Goal: Information Seeking & Learning: Learn about a topic

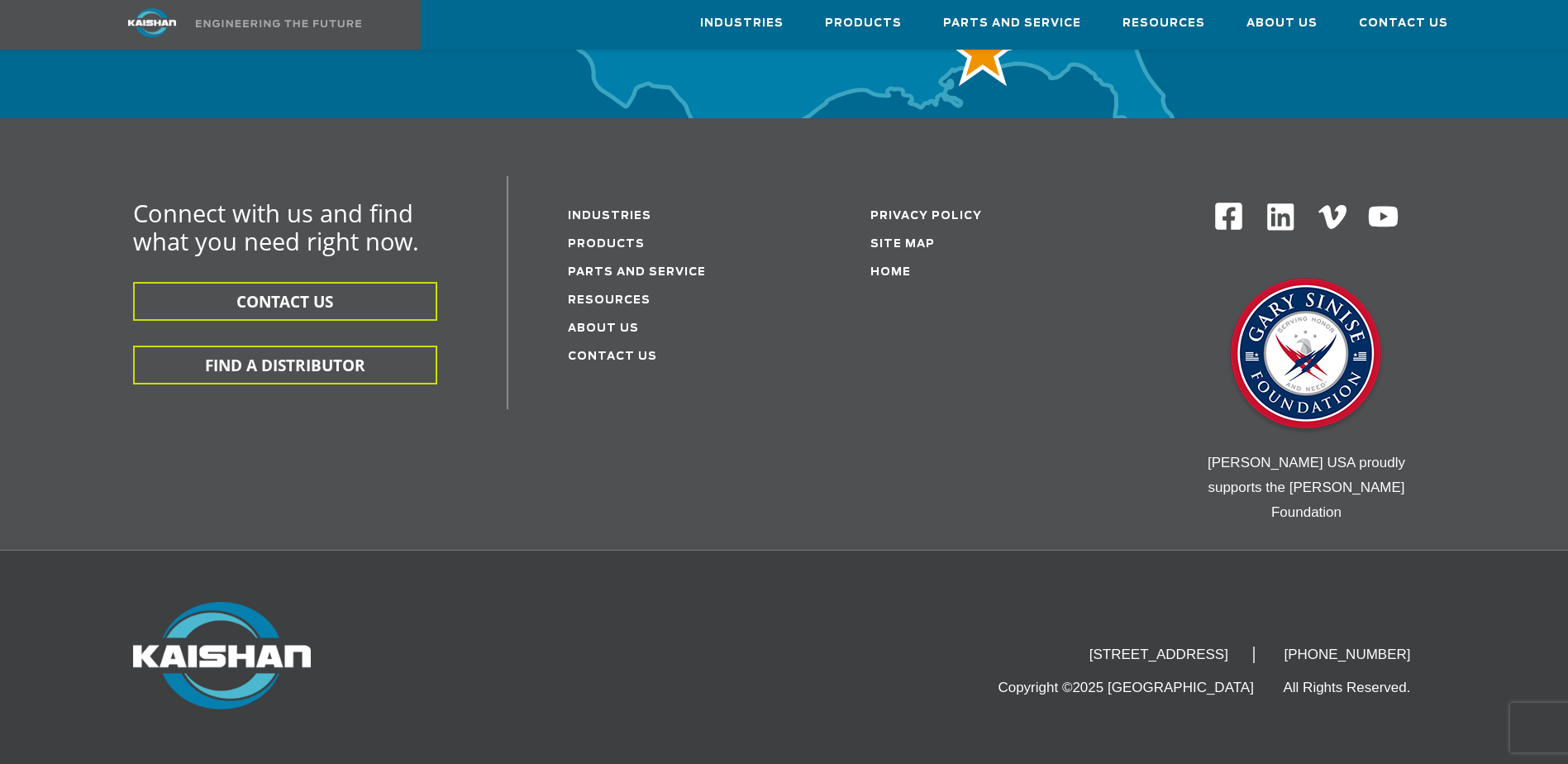
scroll to position [5465, 0]
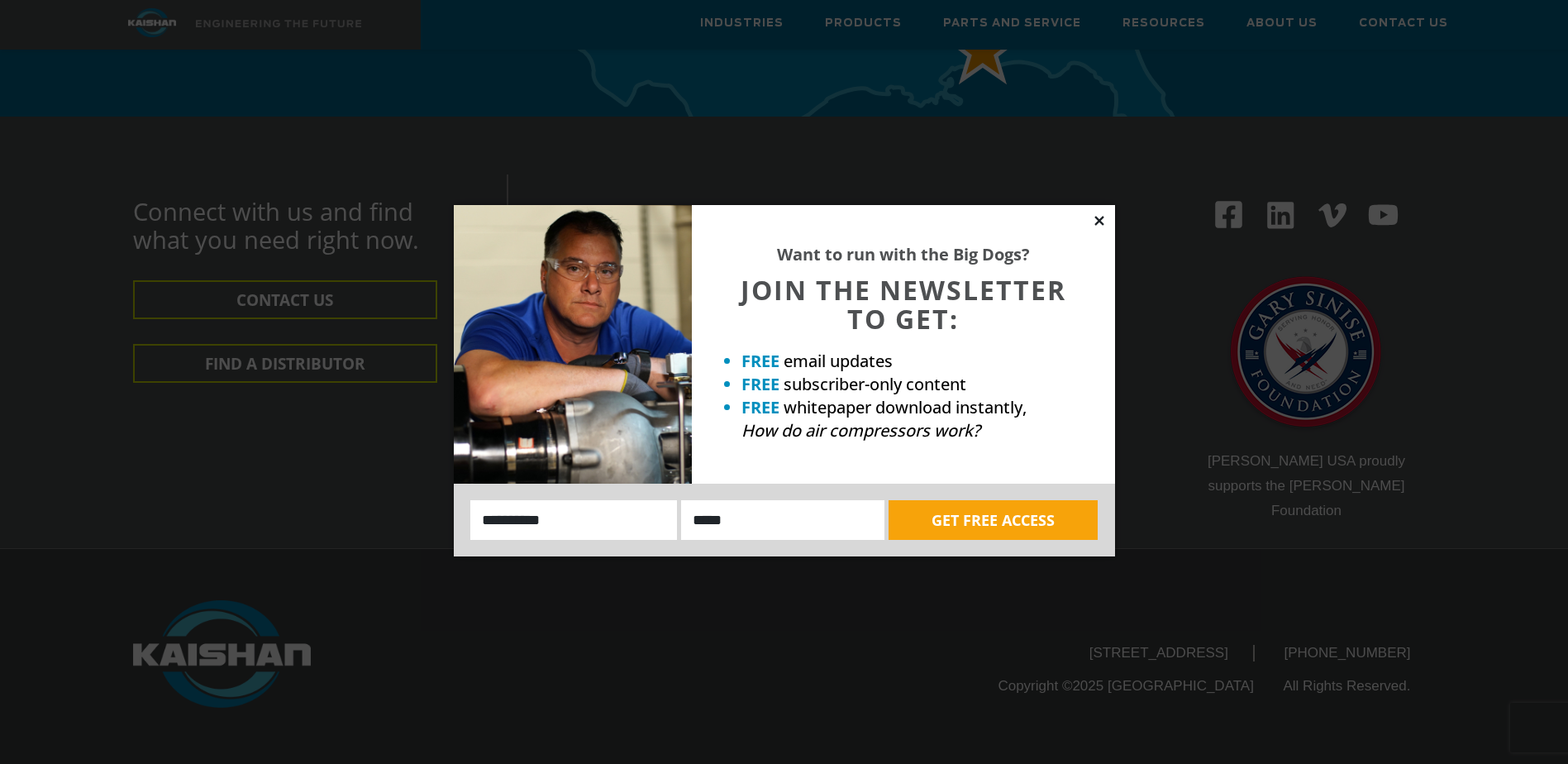
click at [1098, 221] on icon at bounding box center [1099, 221] width 9 height 9
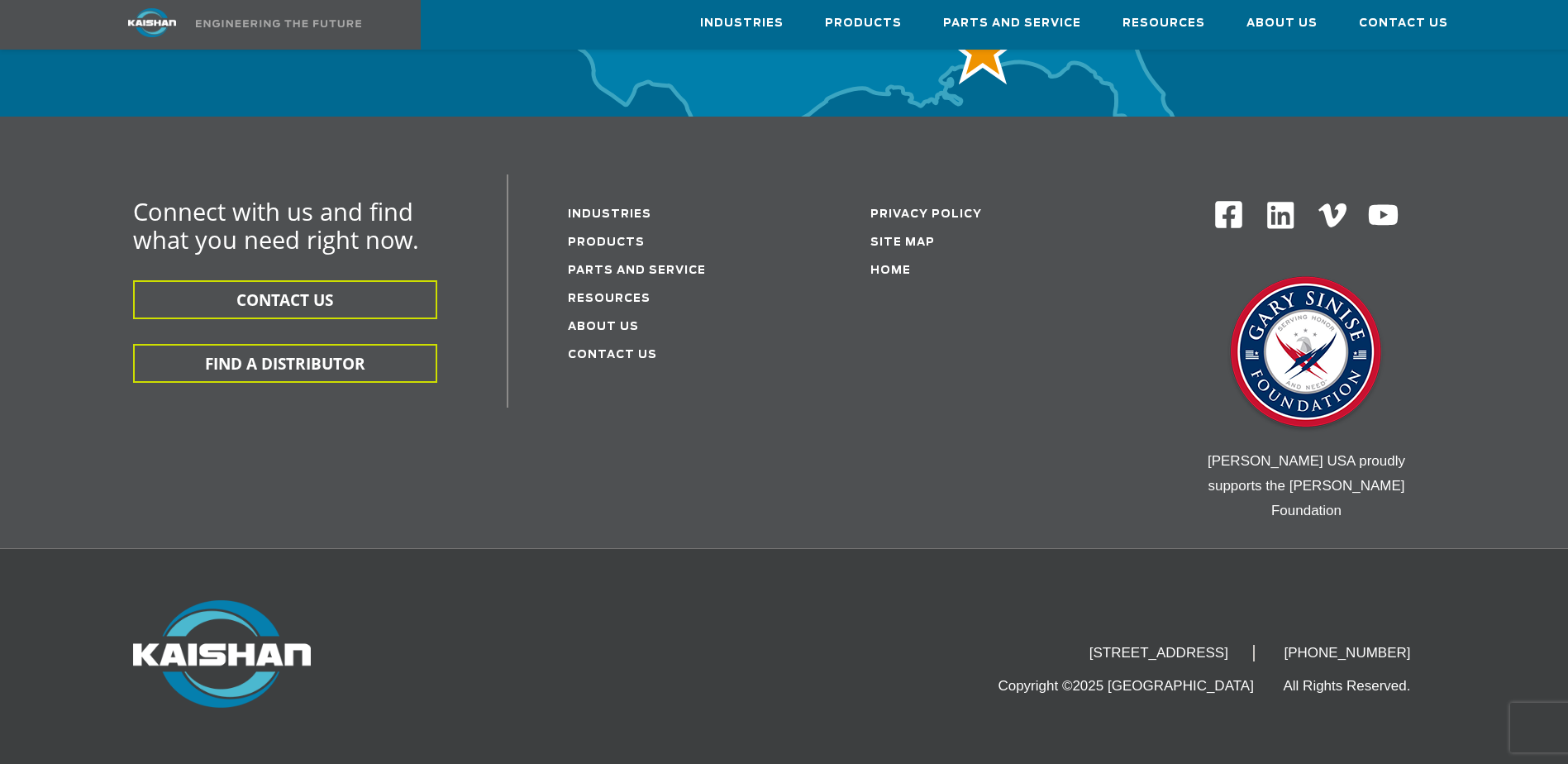
click at [636, 312] on li "About Us" at bounding box center [676, 326] width 217 height 28
click at [619, 322] on link "About Us" at bounding box center [604, 327] width 71 height 11
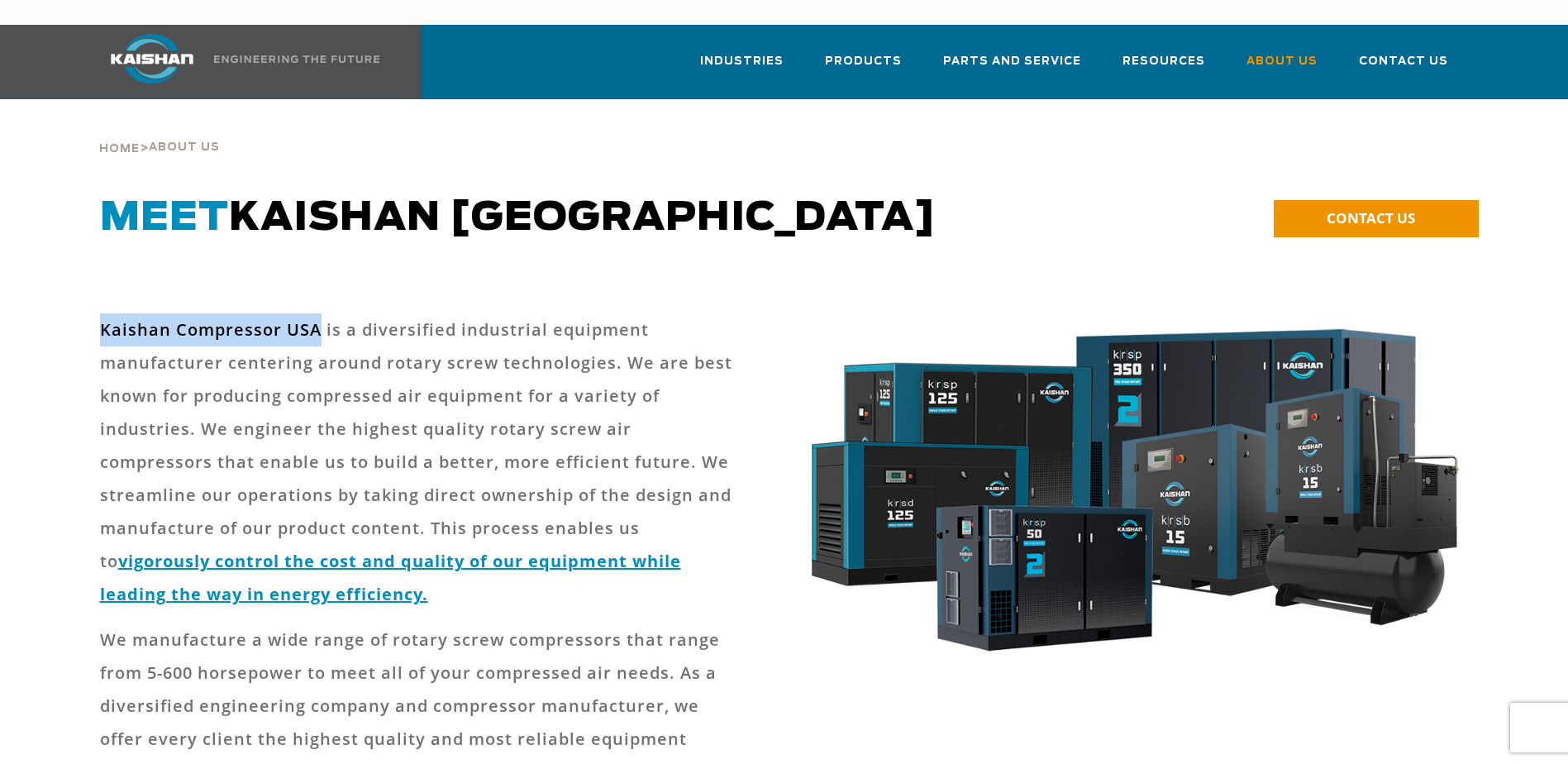
drag, startPoint x: 100, startPoint y: 303, endPoint x: 316, endPoint y: 296, distance: 216.1
click at [316, 313] on p "Kaishan Compressor USA is a diversified industrial equipment manufacturer cente…" at bounding box center [420, 462] width 641 height 298
copy p "Kaishan Compressor [GEOGRAPHIC_DATA]"
